Goal: Transaction & Acquisition: Purchase product/service

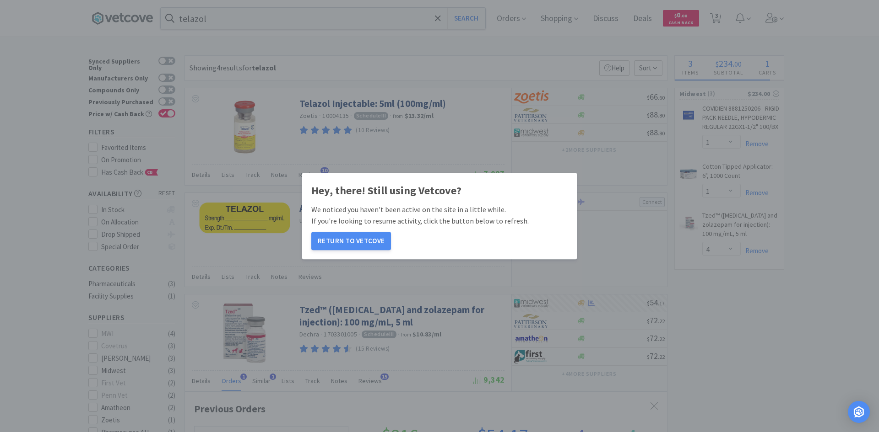
select select "1"
select select "4"
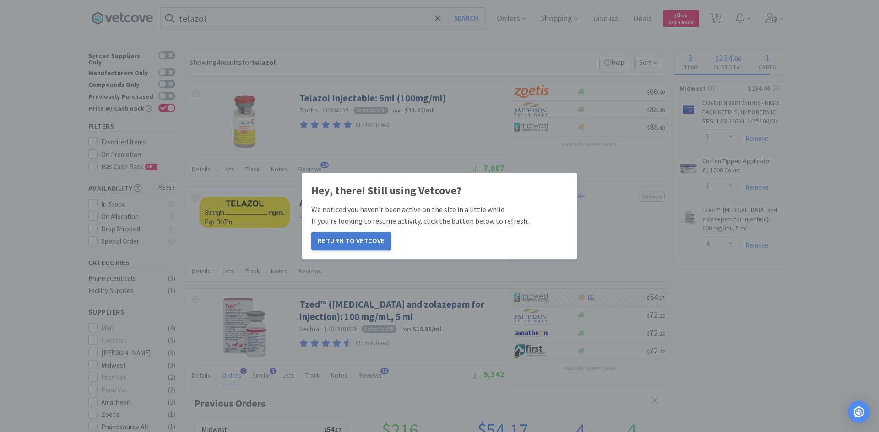
scroll to position [237, 482]
click at [359, 236] on button "Return to Vetcove" at bounding box center [351, 241] width 80 height 18
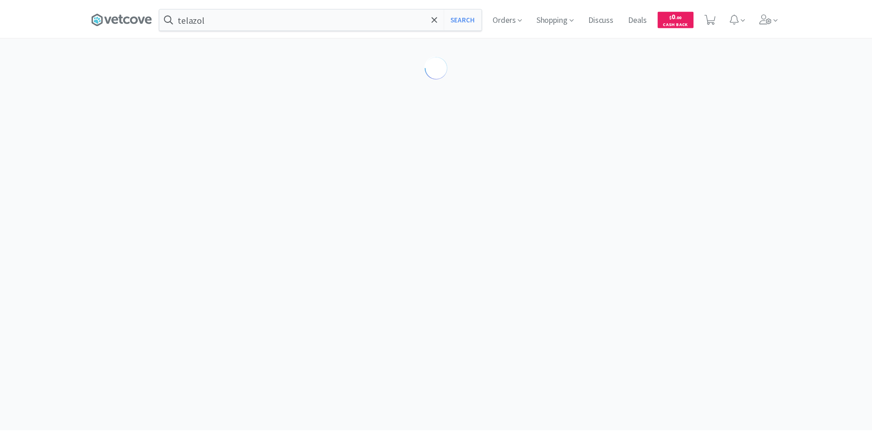
scroll to position [5, 0]
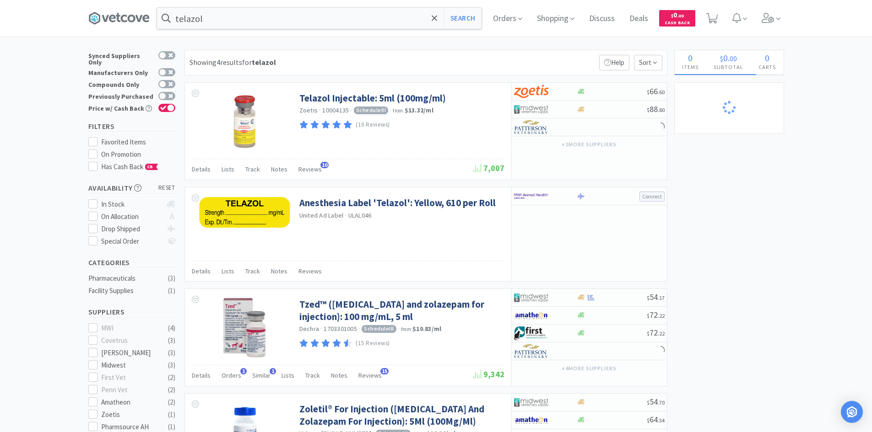
select select "1"
select select "4"
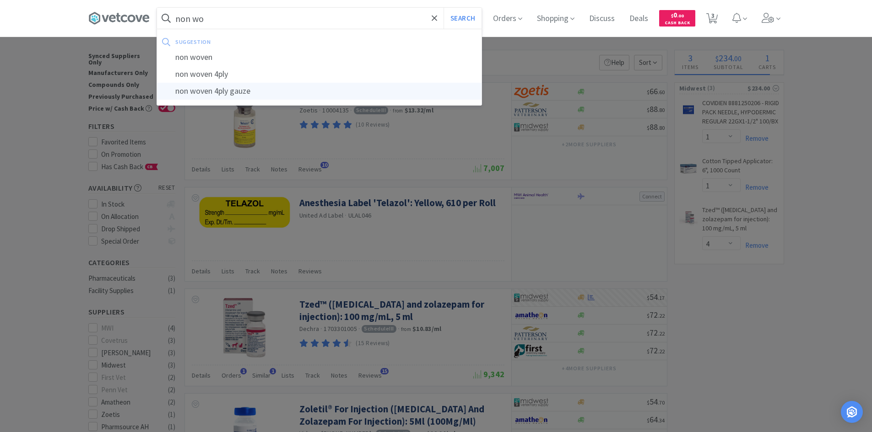
click at [209, 90] on div "non woven 4ply gauze" at bounding box center [319, 91] width 324 height 17
type input "non woven 4ply gauze"
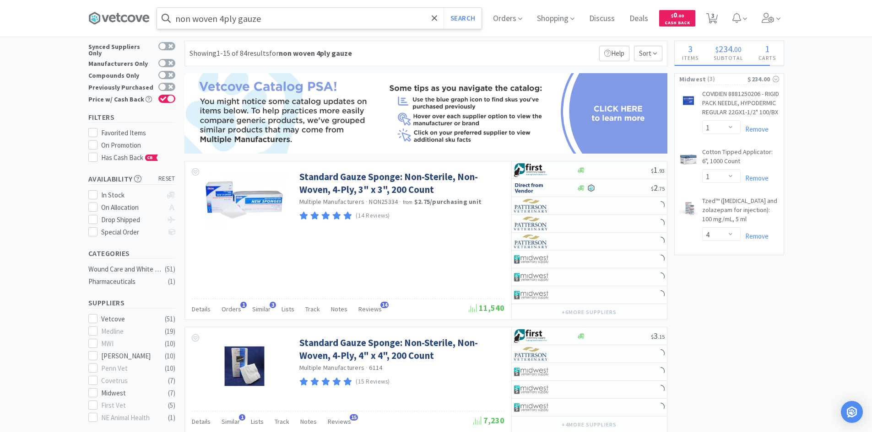
scroll to position [2, 0]
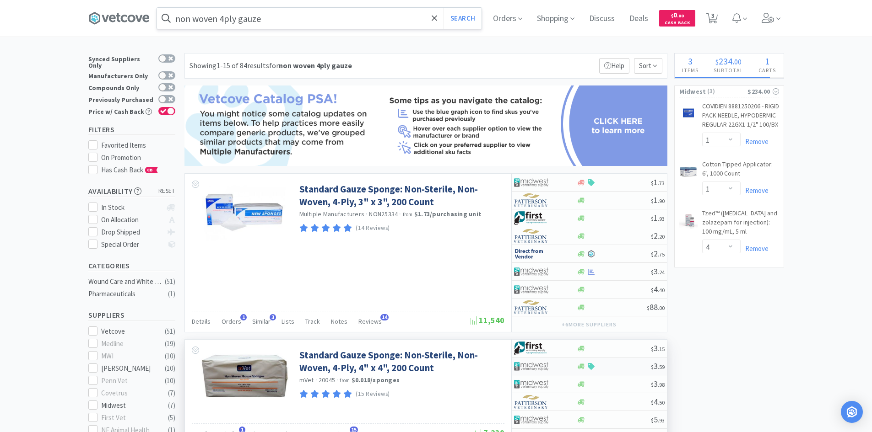
click at [617, 368] on div at bounding box center [614, 366] width 74 height 7
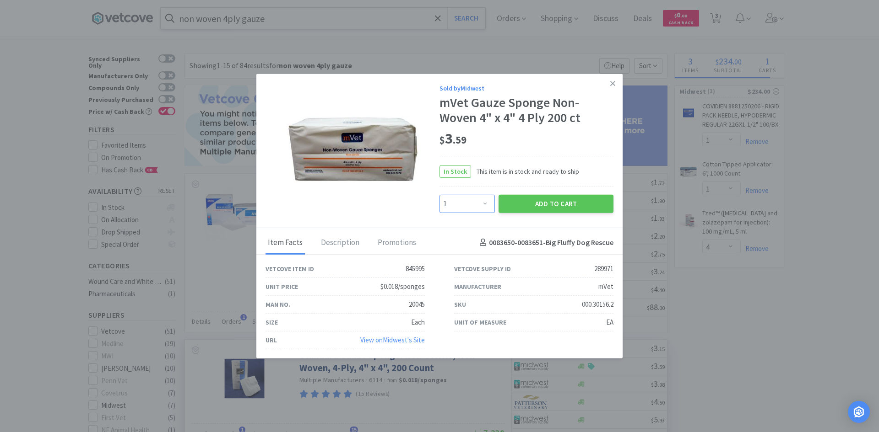
click at [488, 197] on select "Enter Quantity 1 2 3 4 5 6 7 8 9 10 11 12 13 14 15 16 17 18 19 20 Enter Quantity" at bounding box center [466, 204] width 55 height 18
select select "10"
click at [439, 195] on select "Enter Quantity 1 2 3 4 5 6 7 8 9 10 11 12 13 14 15 16 17 18 19 20 Enter Quantity" at bounding box center [466, 204] width 55 height 18
click at [527, 198] on button "Add to Cart" at bounding box center [555, 204] width 115 height 18
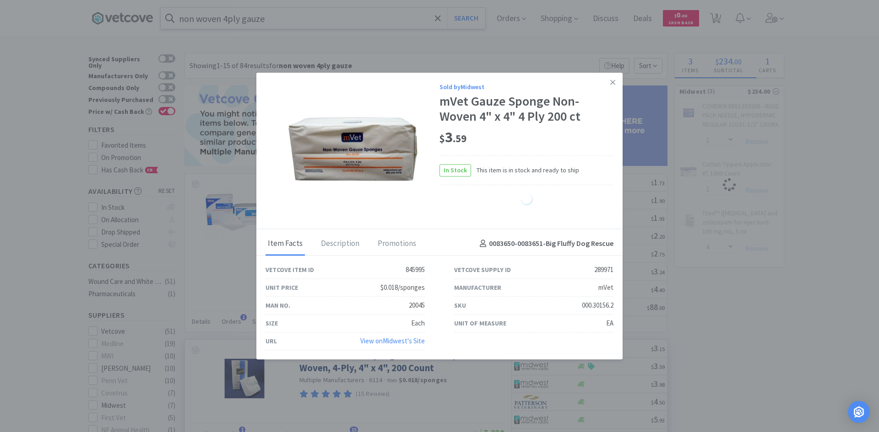
select select "10"
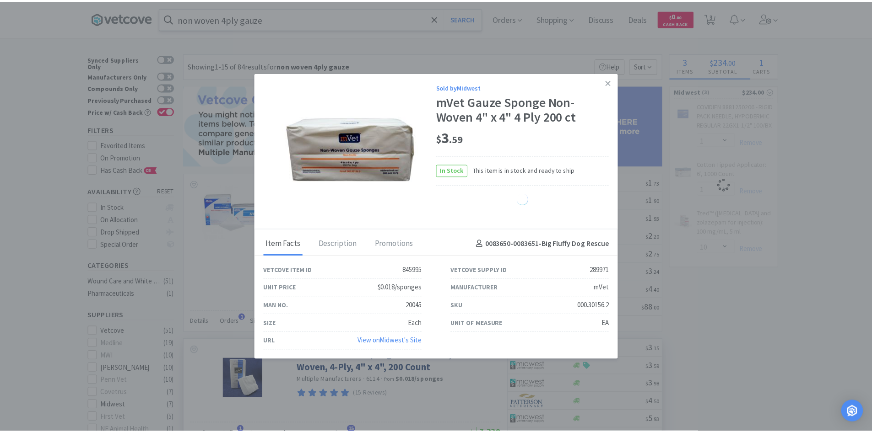
select select "4"
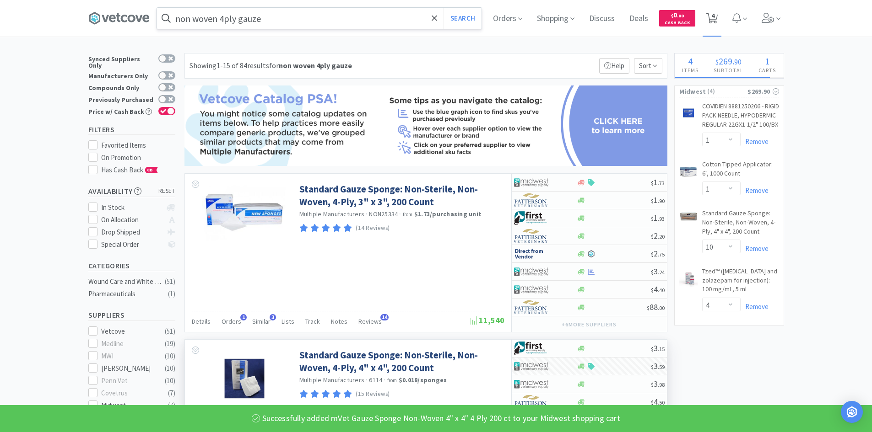
click at [714, 18] on span "4" at bounding box center [712, 15] width 3 height 37
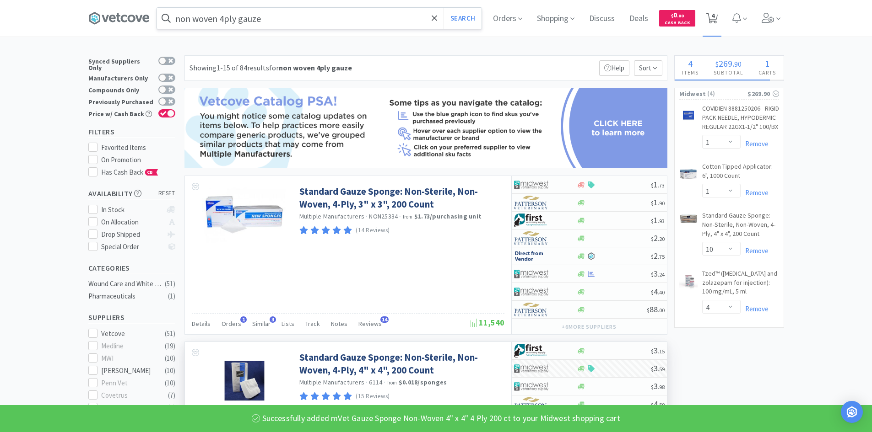
select select "1"
select select "10"
select select "4"
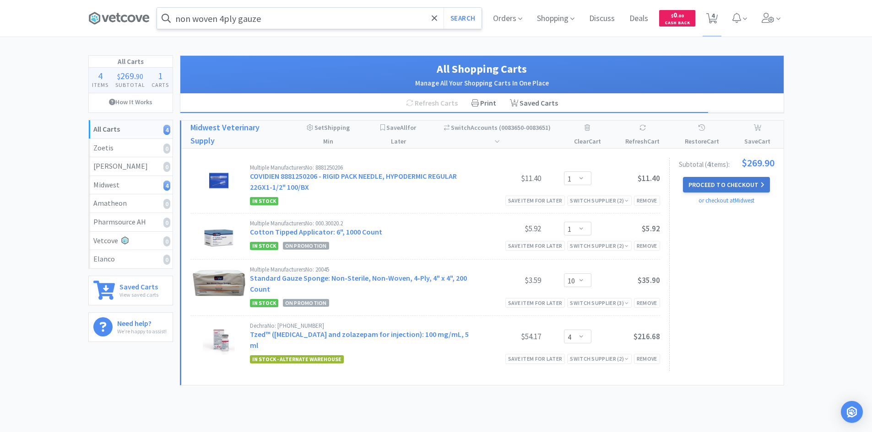
click at [749, 187] on button "Proceed to Checkout" at bounding box center [726, 185] width 87 height 16
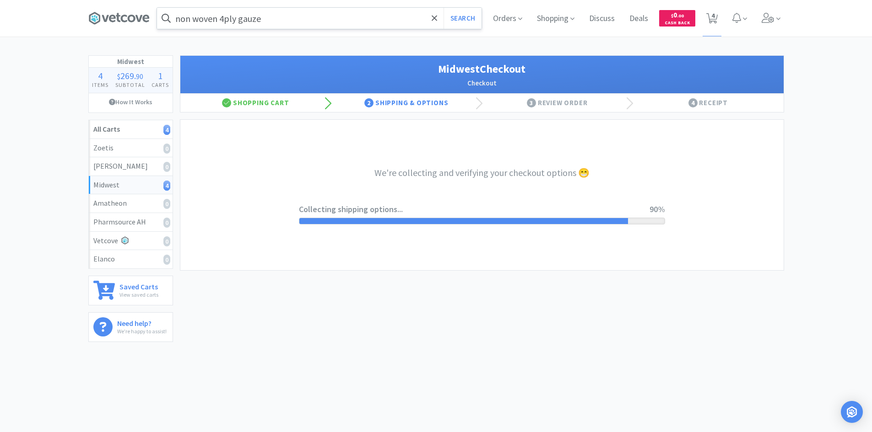
select select "0"
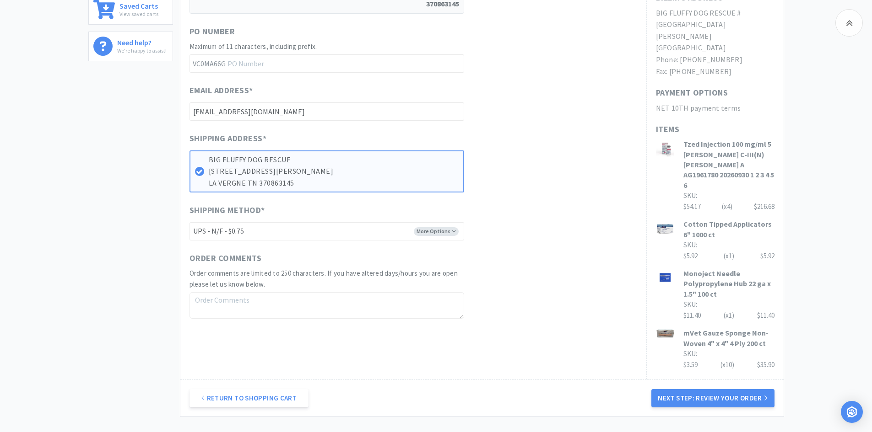
scroll to position [284, 0]
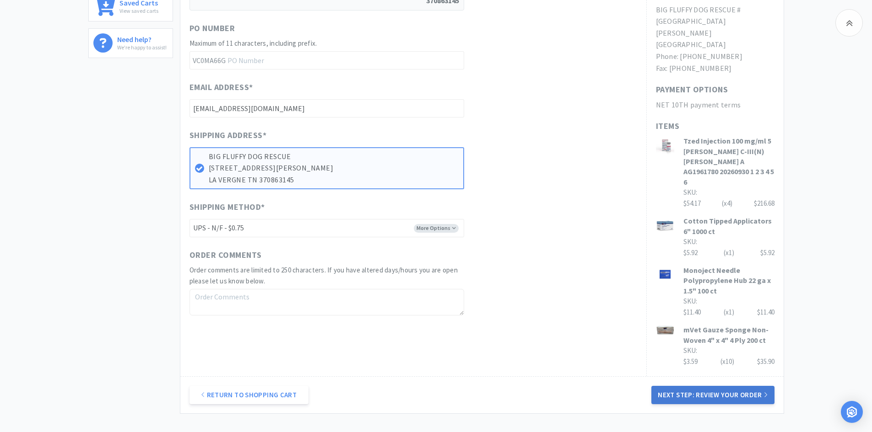
click at [682, 386] on button "Next Step: Review Your Order" at bounding box center [712, 395] width 123 height 18
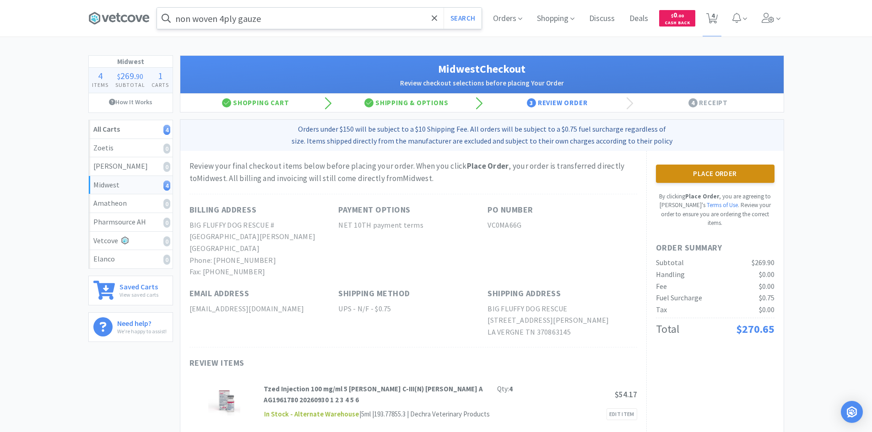
click at [703, 180] on button "Place Order" at bounding box center [715, 174] width 119 height 18
